Goal: Information Seeking & Learning: Compare options

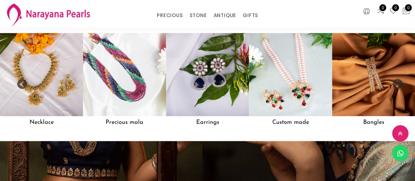
scroll to position [531, 0]
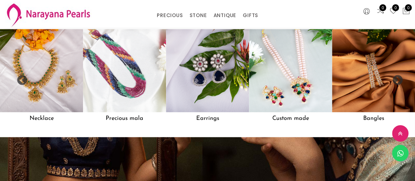
drag, startPoint x: 418, startPoint y: 15, endPoint x: 415, endPoint y: 71, distance: 56.6
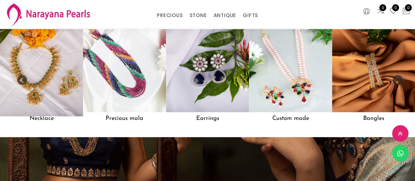
click at [56, 104] on img at bounding box center [41, 70] width 91 height 91
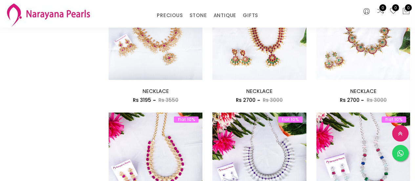
scroll to position [431, 0]
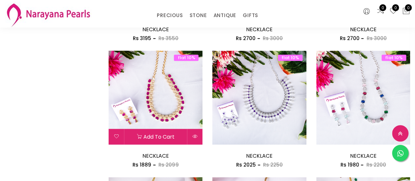
click at [185, 120] on img at bounding box center [156, 98] width 94 height 94
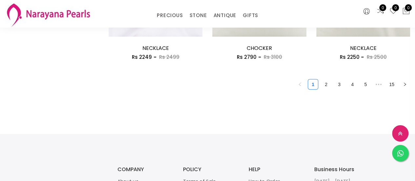
scroll to position [892, 0]
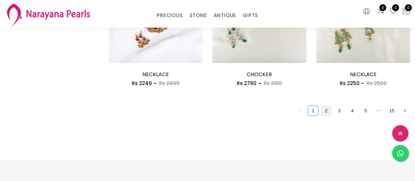
click at [326, 113] on link "2" at bounding box center [326, 111] width 10 height 10
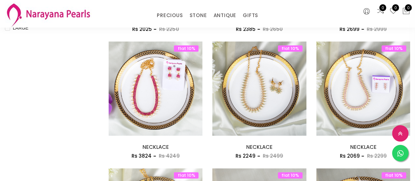
scroll to position [315, 0]
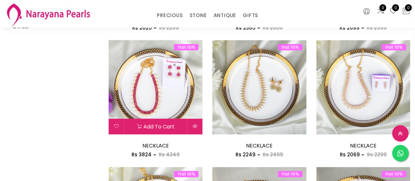
click at [163, 100] on img at bounding box center [156, 87] width 94 height 94
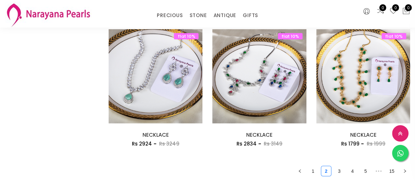
scroll to position [830, 0]
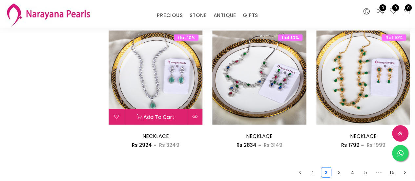
click at [169, 89] on img at bounding box center [156, 78] width 94 height 94
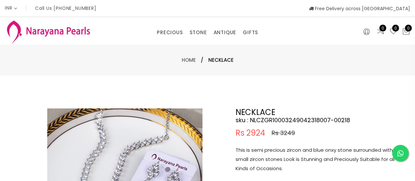
scroll to position [360, 0]
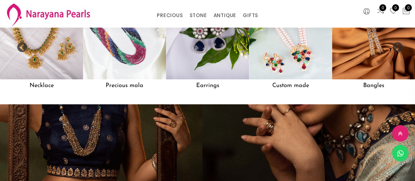
scroll to position [558, 0]
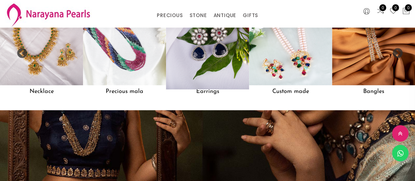
click at [212, 96] on h5 "Earrings" at bounding box center [207, 91] width 83 height 12
click at [203, 97] on h5 "Earrings" at bounding box center [207, 91] width 83 height 12
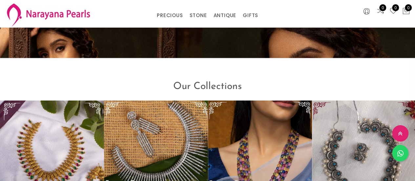
scroll to position [789, 0]
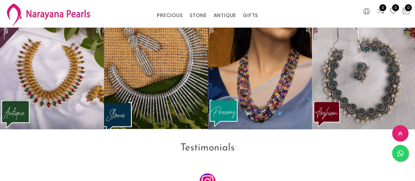
click at [167, 104] on img at bounding box center [156, 74] width 115 height 120
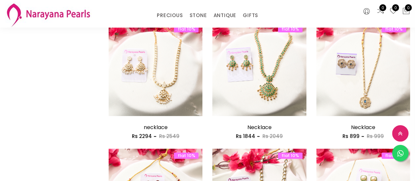
scroll to position [444, 0]
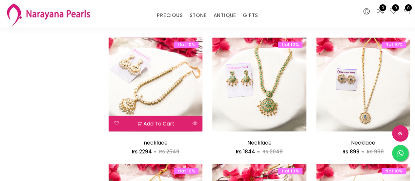
click at [182, 105] on img at bounding box center [156, 84] width 94 height 94
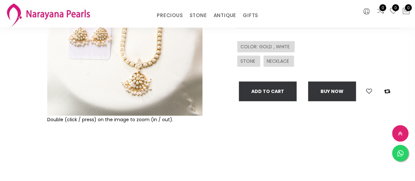
scroll to position [110, 0]
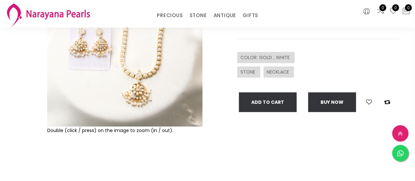
click at [175, 108] on img at bounding box center [124, 48] width 155 height 155
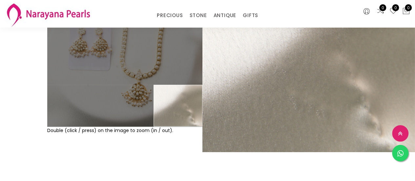
click at [401, 137] on icon at bounding box center [400, 140] width 12 height 16
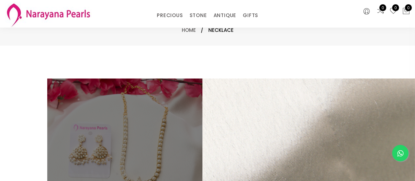
scroll to position [0, 0]
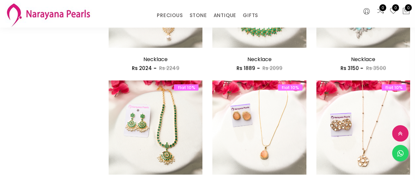
scroll to position [781, 0]
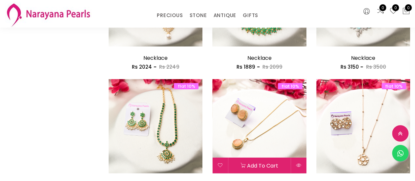
click at [279, 141] on img at bounding box center [259, 126] width 94 height 94
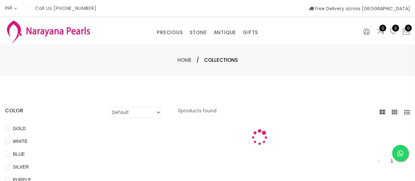
scroll to position [360, 0]
